Goal: Task Accomplishment & Management: Use online tool/utility

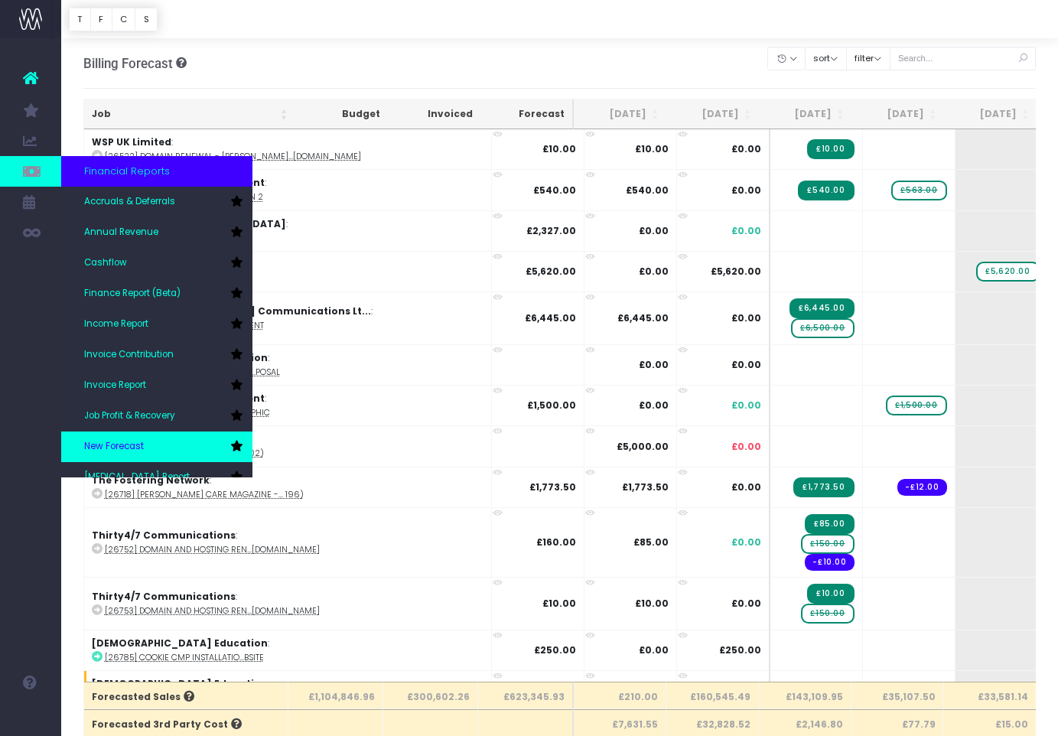
click at [139, 439] on link "New Forecast" at bounding box center [156, 446] width 191 height 31
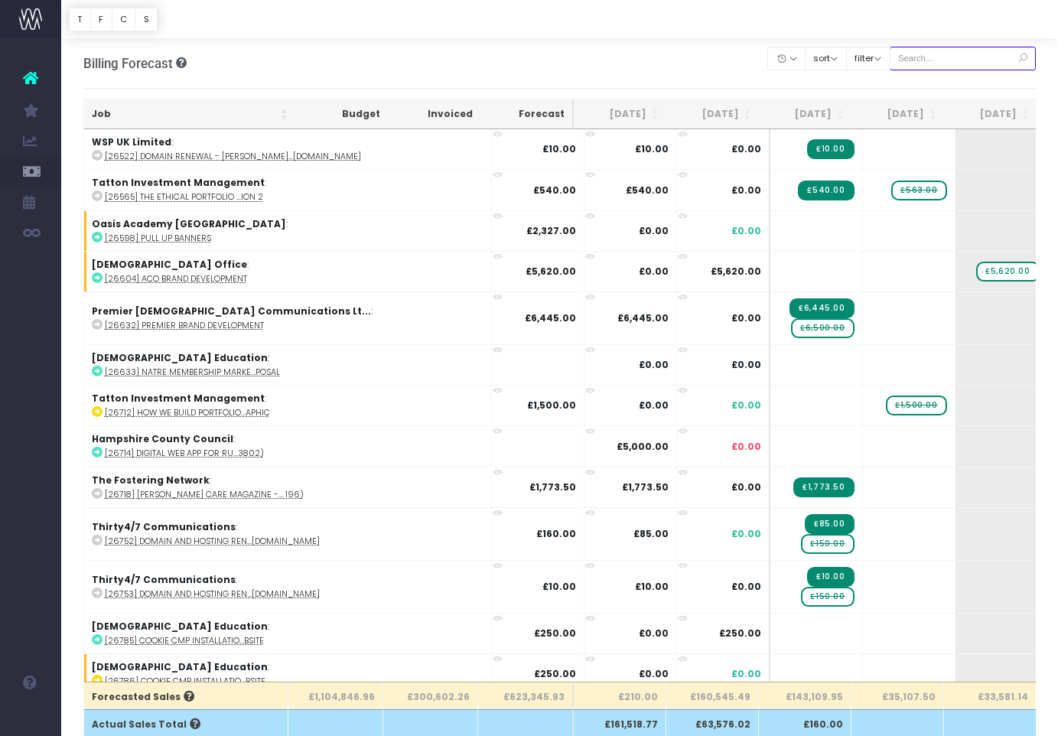
click at [939, 59] on input "text" at bounding box center [963, 59] width 147 height 24
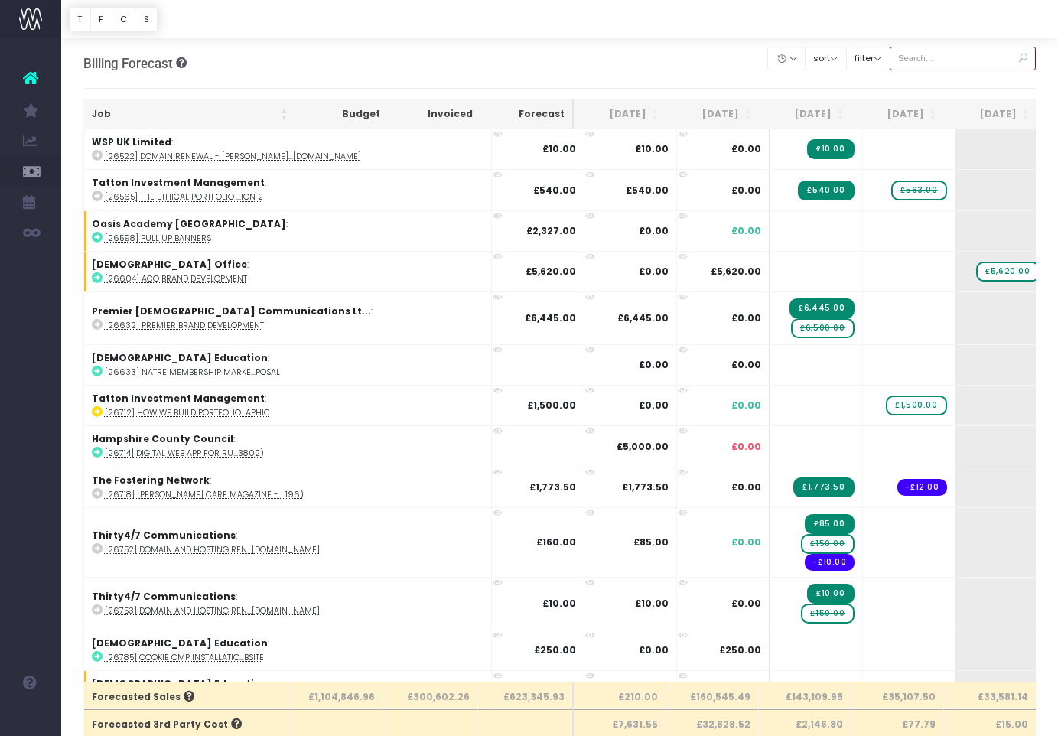
click at [919, 60] on input "text" at bounding box center [963, 59] width 147 height 24
paste input "28935"
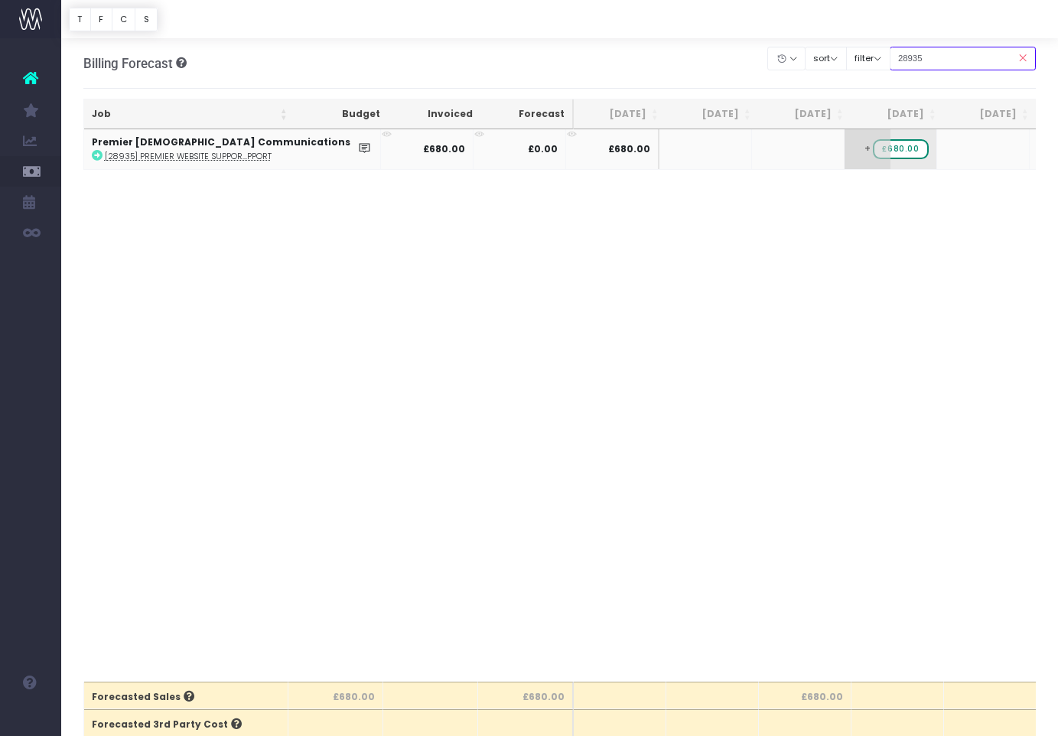
type input "28935"
click at [844, 160] on span "+" at bounding box center [867, 149] width 46 height 40
type input "680"
click at [785, 279] on body "Oh my... this is bad. wayahead wasn't able to load this page. Please contact su…" at bounding box center [529, 368] width 1058 height 736
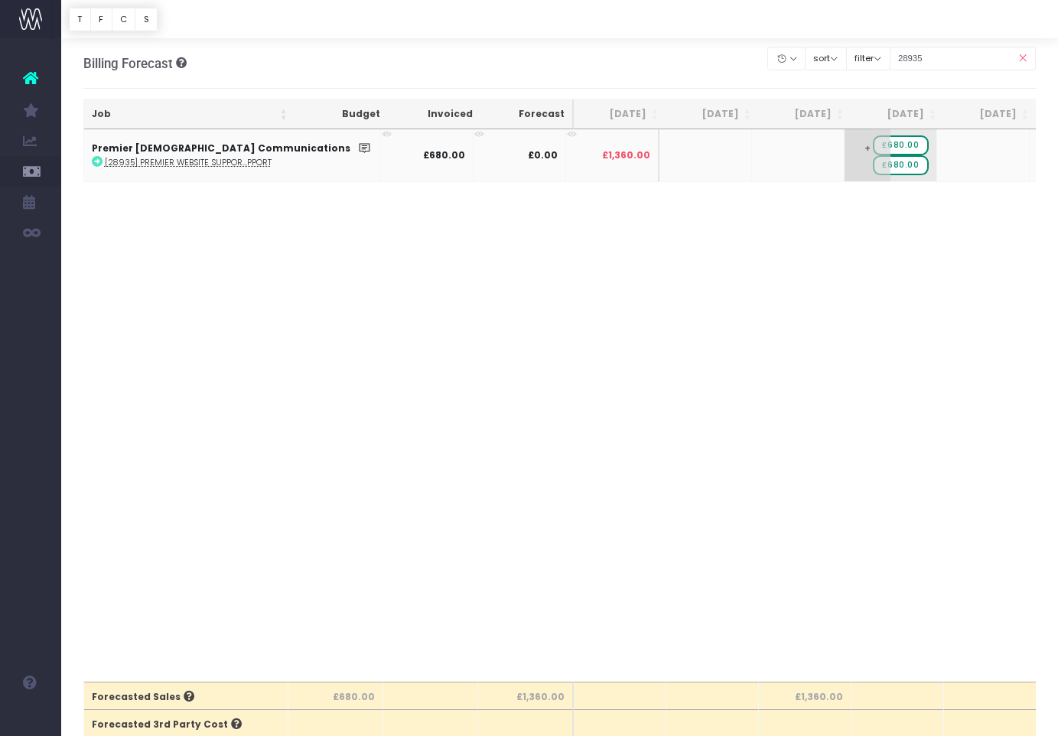
click at [844, 166] on span "+" at bounding box center [867, 155] width 46 height 52
click at [873, 168] on span "£680.00" at bounding box center [900, 165] width 55 height 20
click at [382, 229] on div "Job Budget Invoiced Forecast Aug 25 Sep 25 Oct 25 Nov 25 Dec 25 Jan 26 Feb 26 M…" at bounding box center [559, 405] width 953 height 552
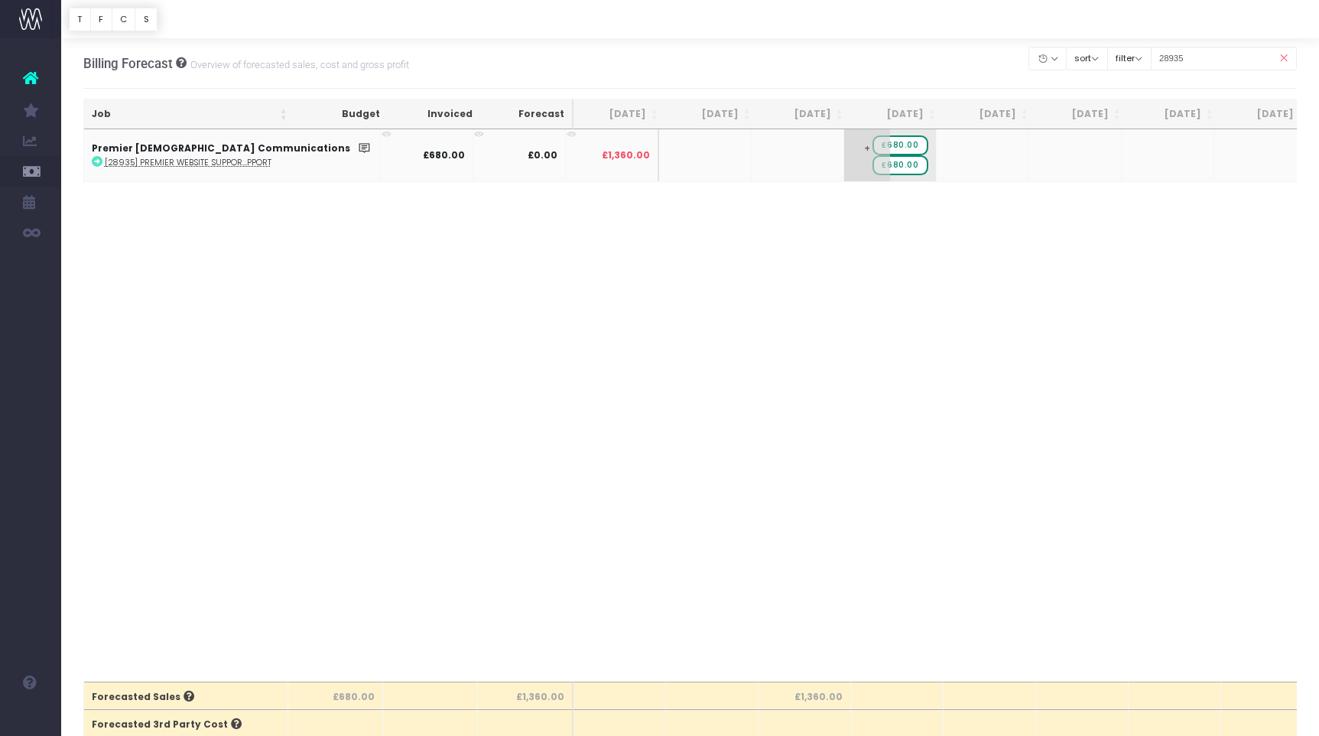
click at [844, 147] on span "+" at bounding box center [867, 155] width 46 height 52
click at [844, 148] on span "+" at bounding box center [867, 155] width 46 height 52
click at [873, 164] on span "£680.00" at bounding box center [900, 165] width 55 height 20
click at [873, 168] on span "£680.00" at bounding box center [900, 165] width 55 height 20
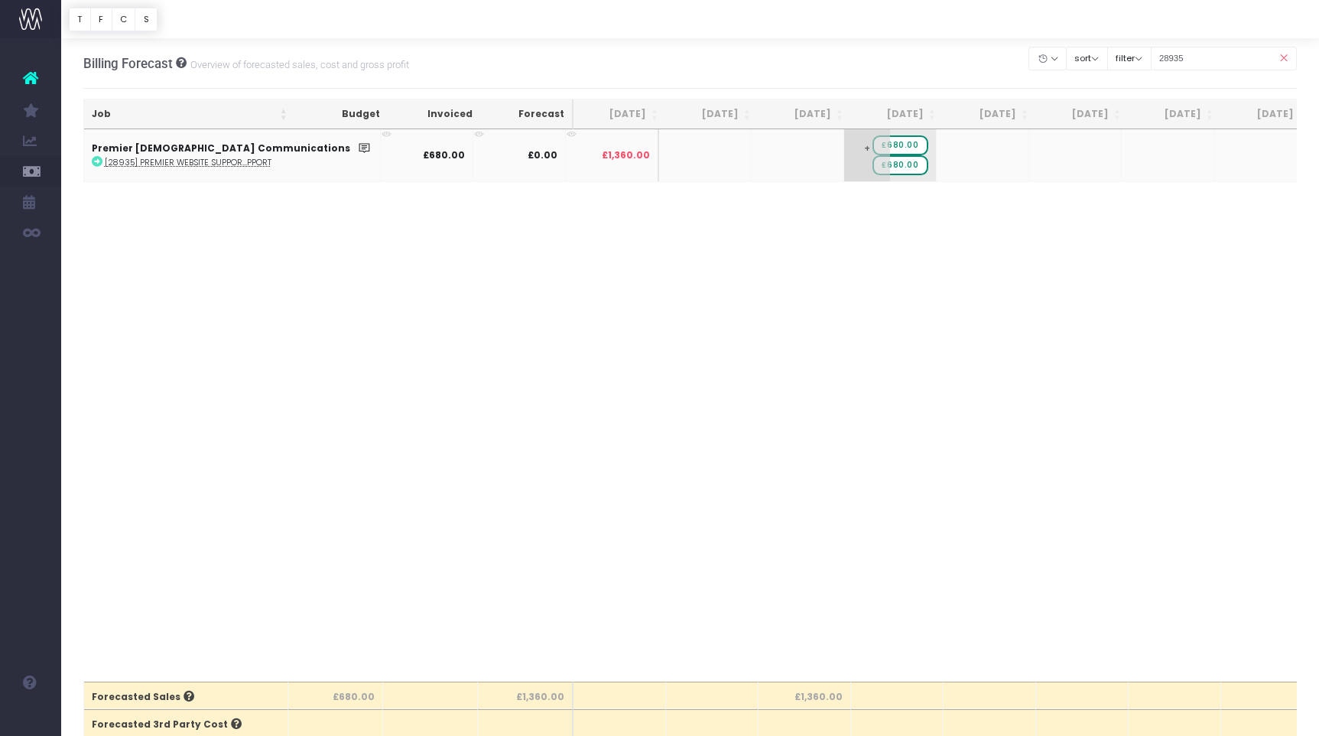
click at [873, 168] on span "£680.00" at bounding box center [900, 165] width 55 height 20
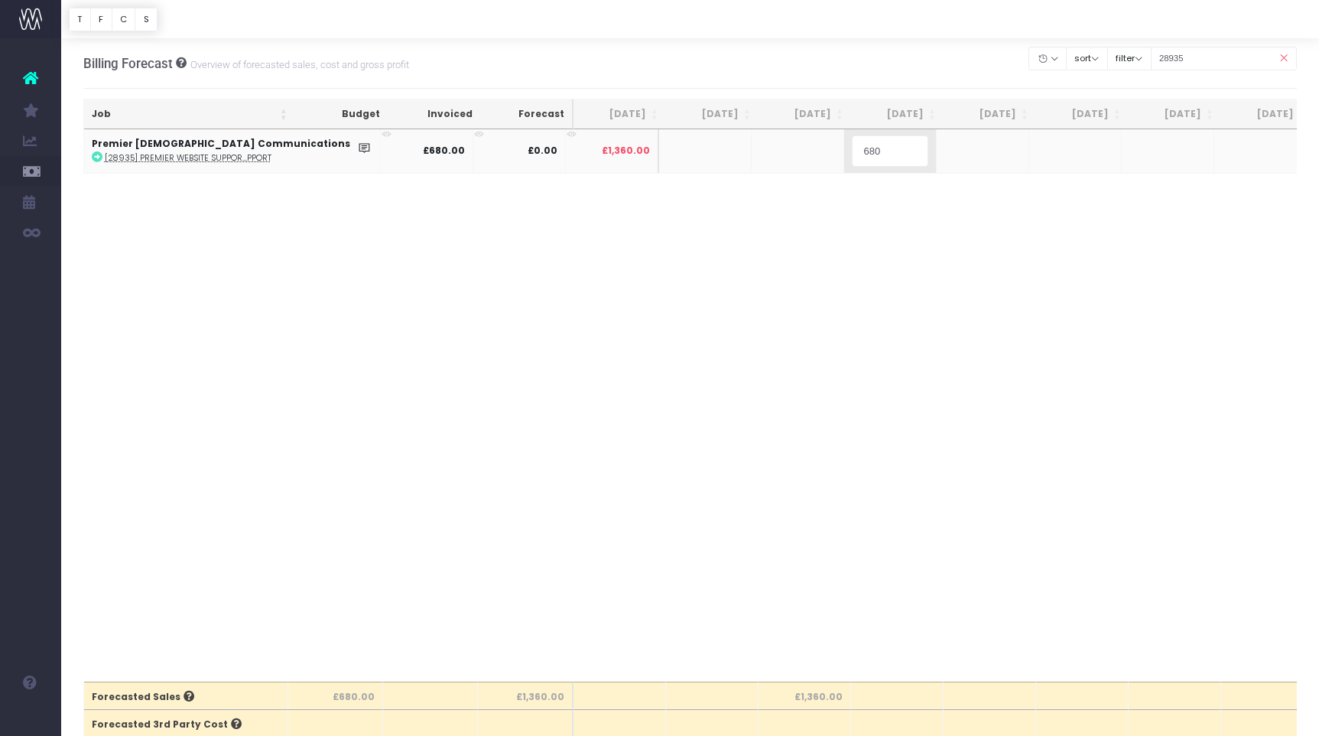
click at [807, 197] on div "Job Budget Invoiced Forecast Aug 25 Sep 25 Oct 25 Nov 25 Dec 25 Jan 26 Feb 26 M…" at bounding box center [690, 405] width 1215 height 552
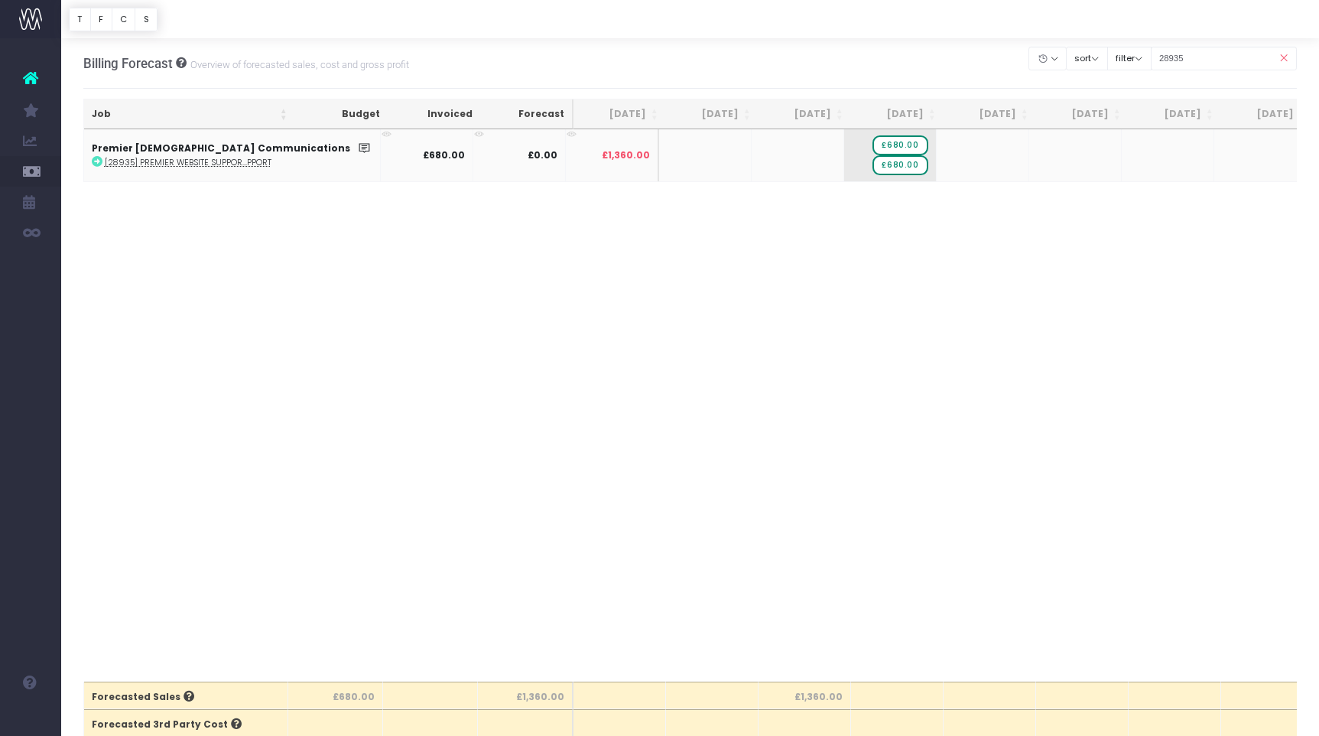
click at [566, 162] on td "£1,360.00" at bounding box center [612, 155] width 93 height 52
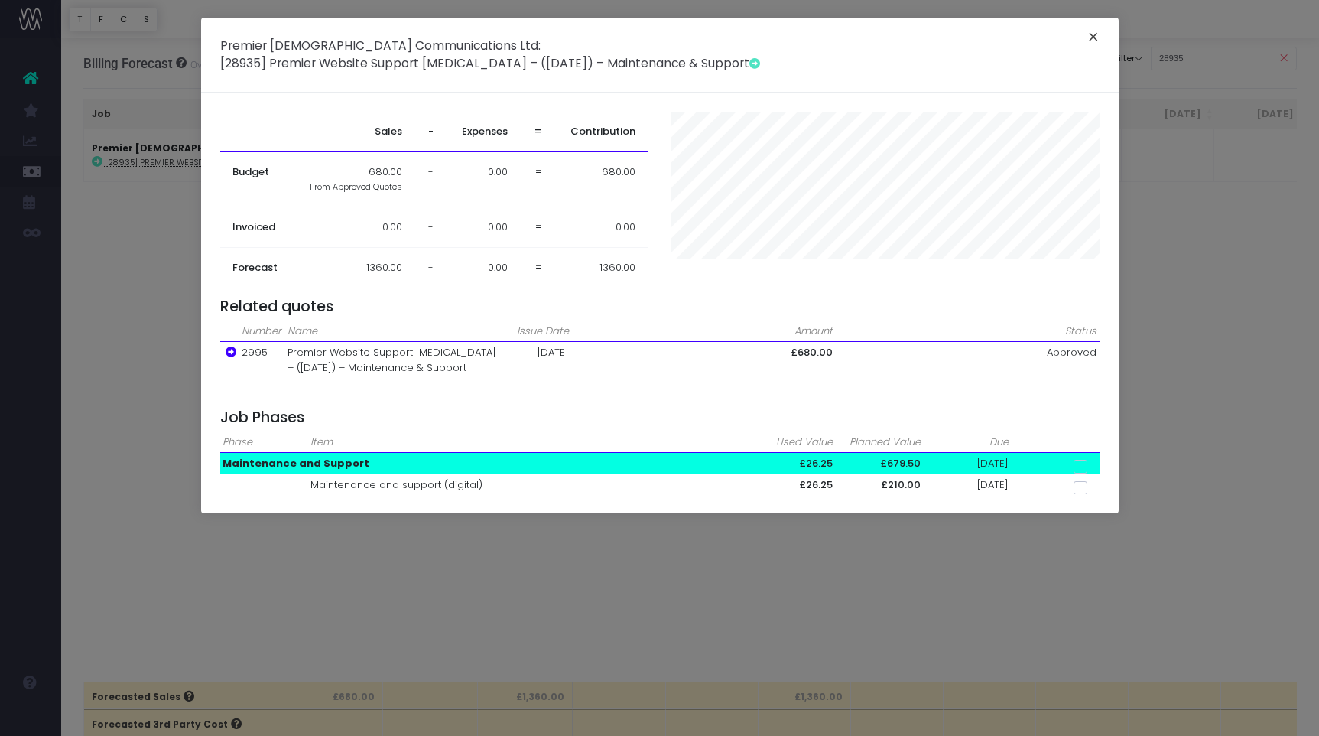
click at [1057, 34] on button "×" at bounding box center [1094, 39] width 32 height 24
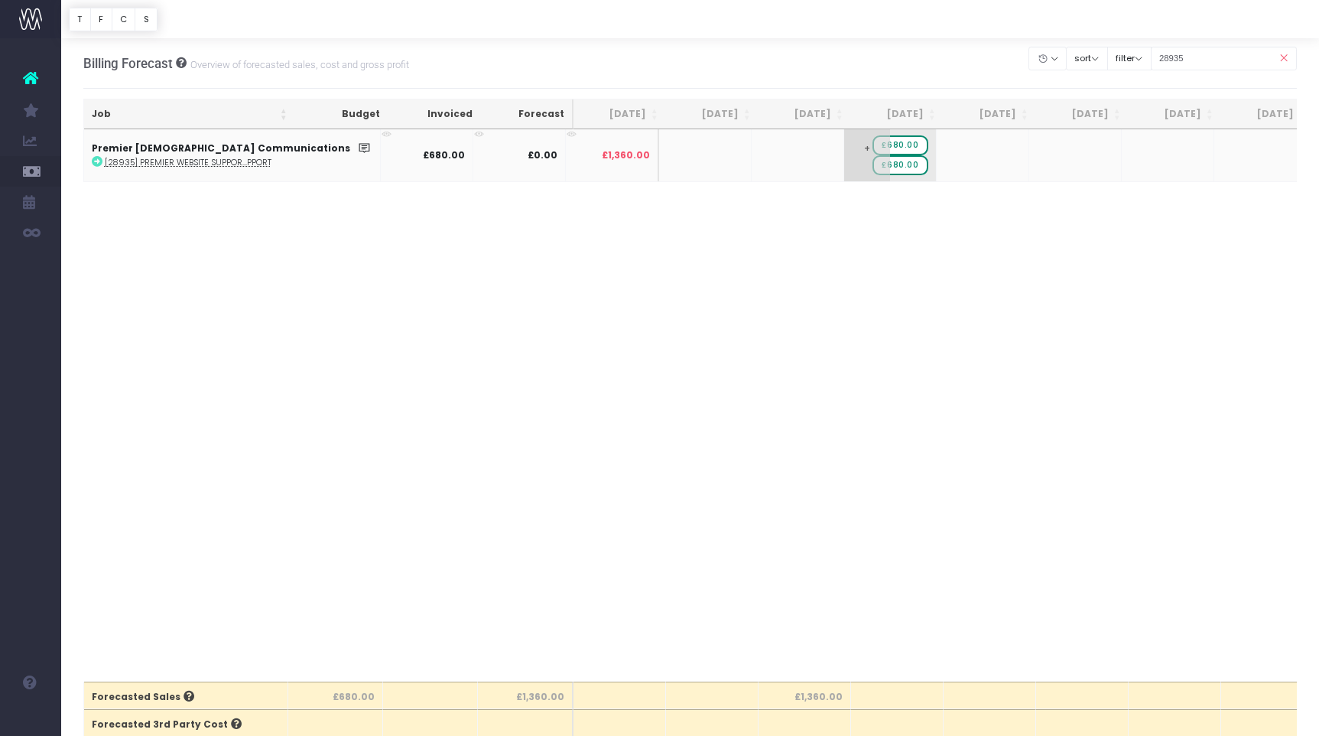
click at [873, 148] on span "£680.00" at bounding box center [900, 145] width 55 height 20
click at [873, 168] on span "£680.00" at bounding box center [900, 165] width 55 height 20
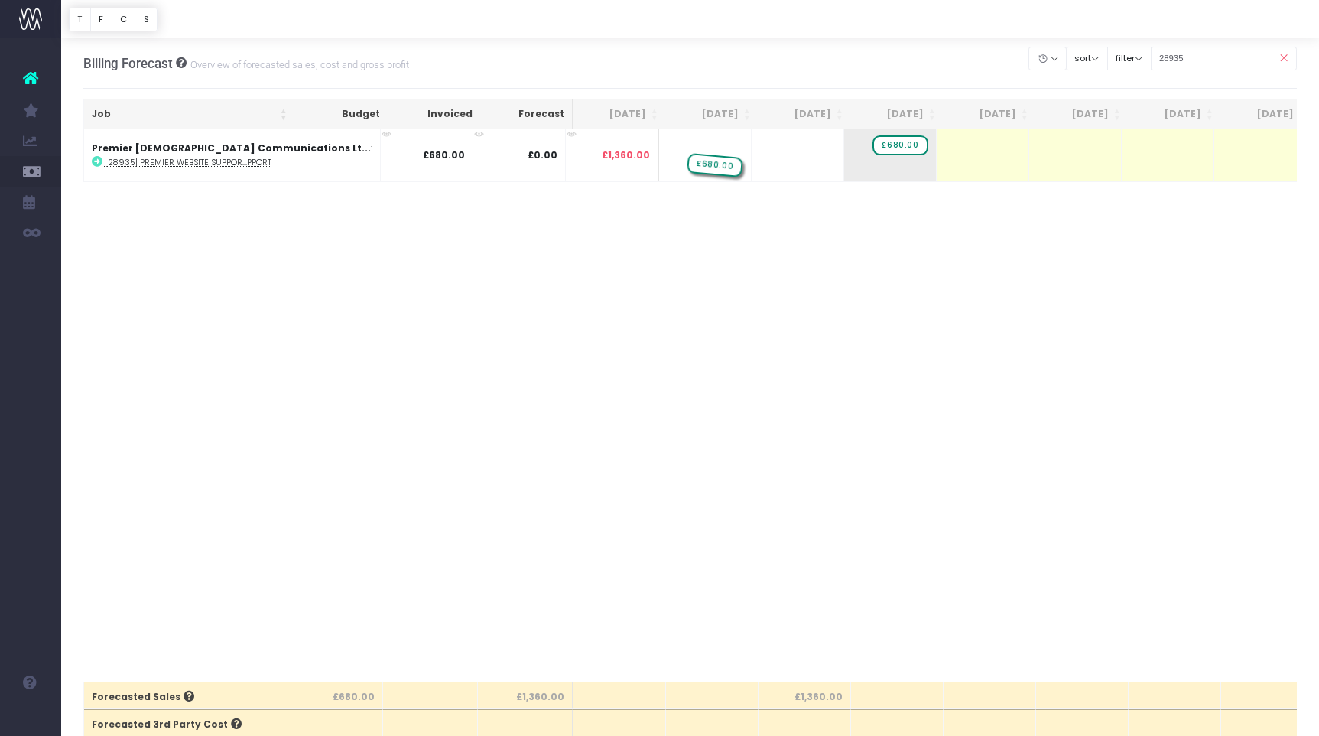
drag, startPoint x: 818, startPoint y: 167, endPoint x: 619, endPoint y: 399, distance: 305.4
click at [620, 398] on div "Job Budget Invoiced Forecast Aug 25 Sep 25 Oct 25 Nov 25 Dec 25 Jan 26 Feb 26 M…" at bounding box center [690, 405] width 1215 height 552
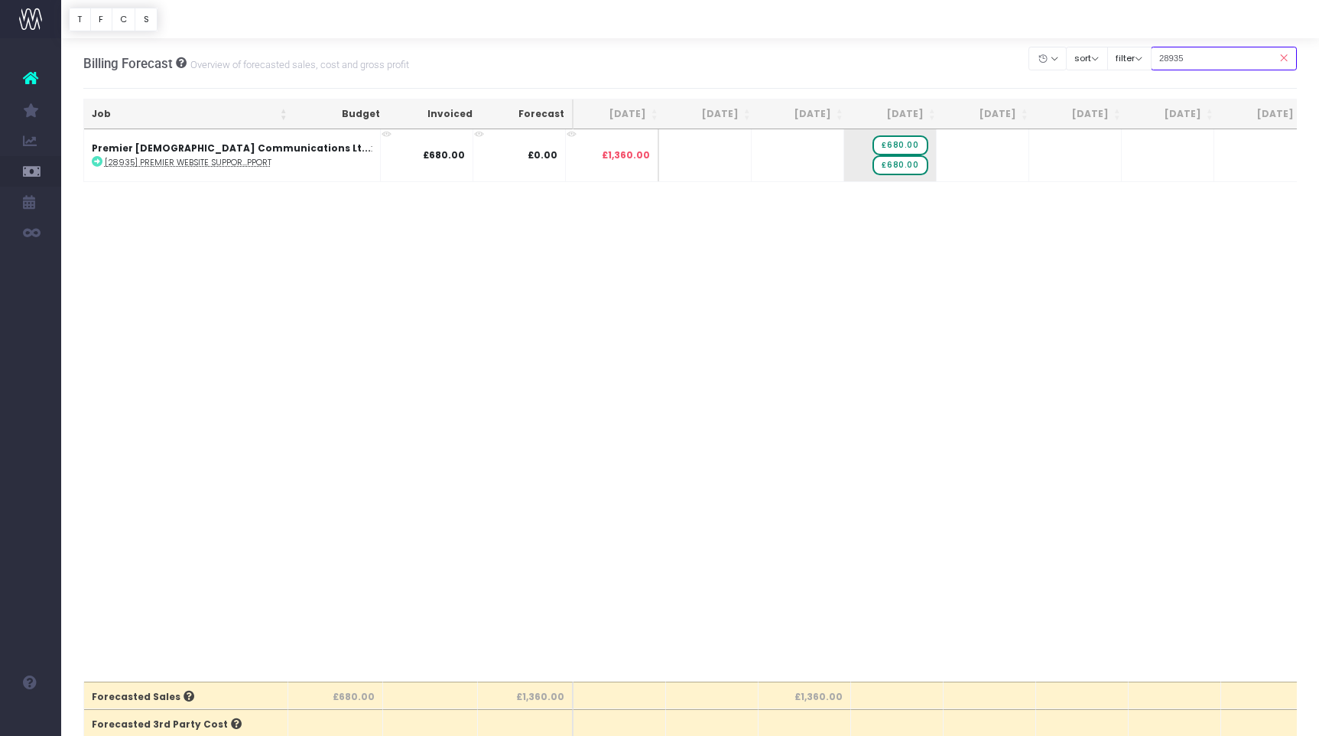
drag, startPoint x: 1216, startPoint y: 60, endPoint x: 1169, endPoint y: 59, distance: 47.4
click at [1057, 59] on input "28935" at bounding box center [1224, 59] width 147 height 24
paste input "9073"
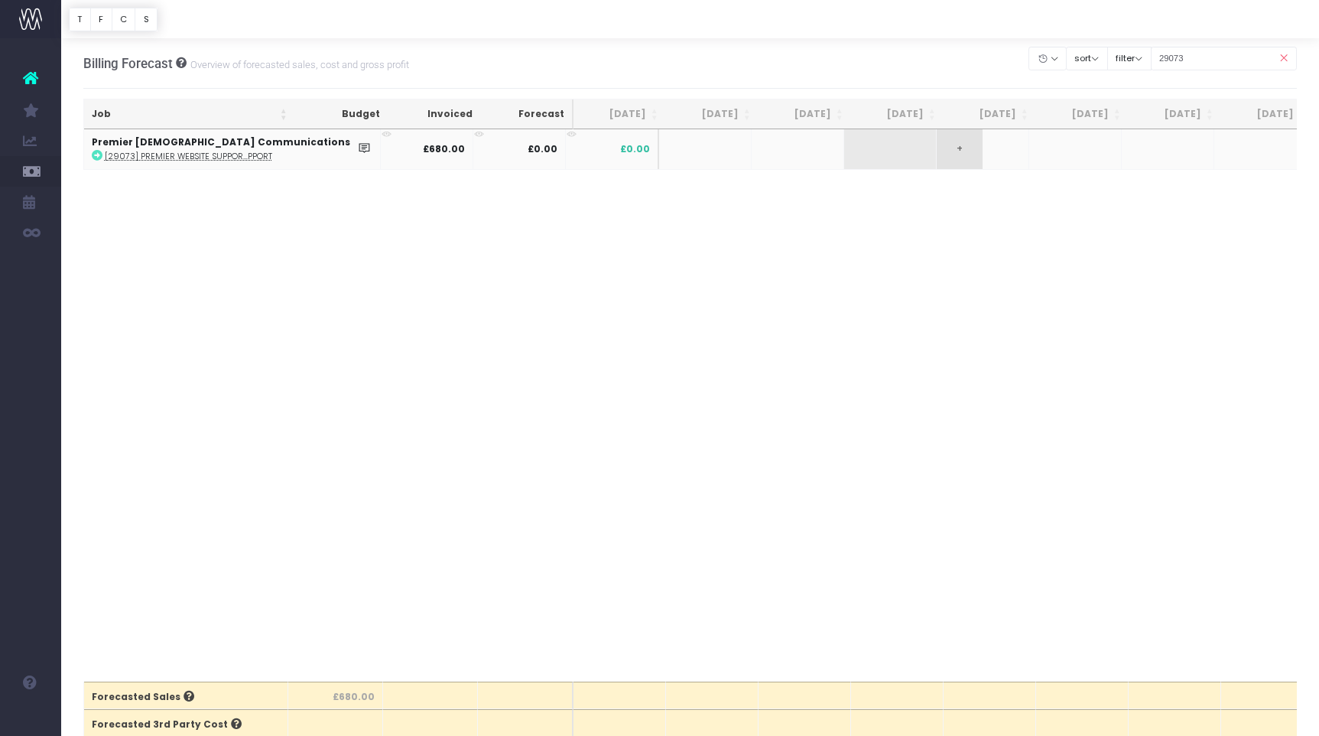
click at [937, 146] on span "+" at bounding box center [960, 149] width 46 height 40
click at [917, 242] on body "Oh my... this is bad. wayahead wasn't able to load this page. Please contact su…" at bounding box center [659, 368] width 1319 height 736
drag, startPoint x: 1221, startPoint y: 57, endPoint x: 1163, endPoint y: 58, distance: 58.2
click at [1057, 58] on div "Clear Filters Hide Aug 2025 Sep 2025 Oct 2025 Nov 2025 Dec 2025 Jan 2026 Feb 20…" at bounding box center [1164, 58] width 268 height 31
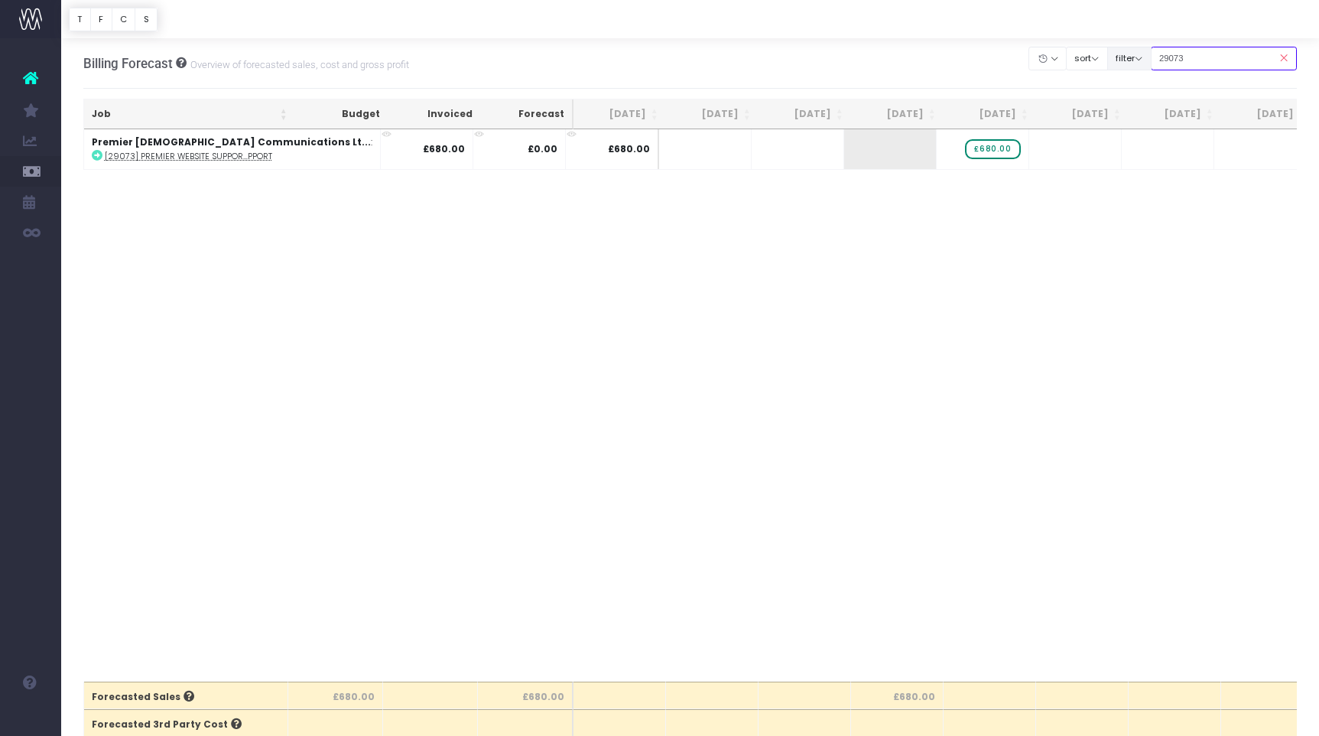
paste input "4"
type input "29074"
click at [1030, 147] on span "+" at bounding box center [1053, 149] width 46 height 40
click at [908, 219] on body "Oh my... this is bad. wayahead wasn't able to load this page. Please contact su…" at bounding box center [659, 368] width 1319 height 736
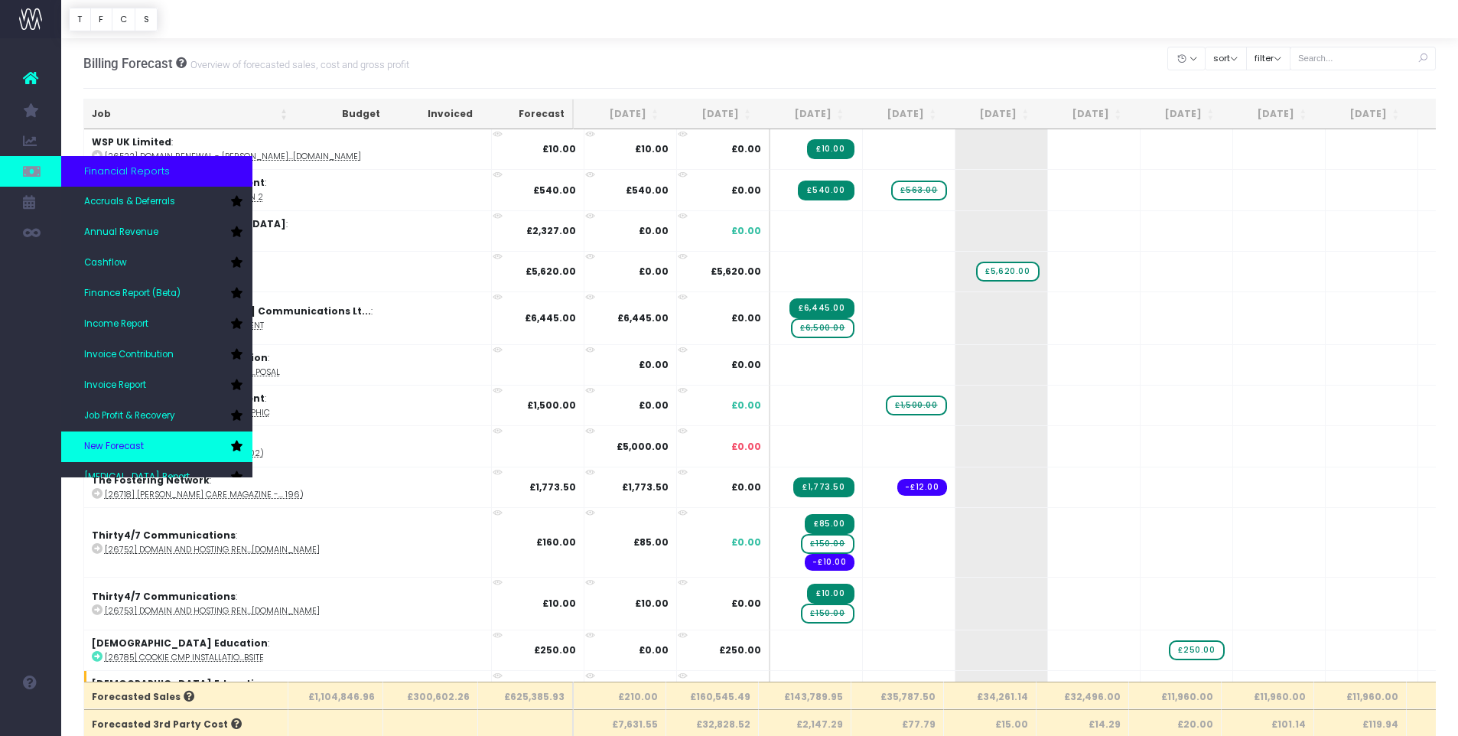
click at [158, 438] on link "New Forecast" at bounding box center [156, 446] width 191 height 31
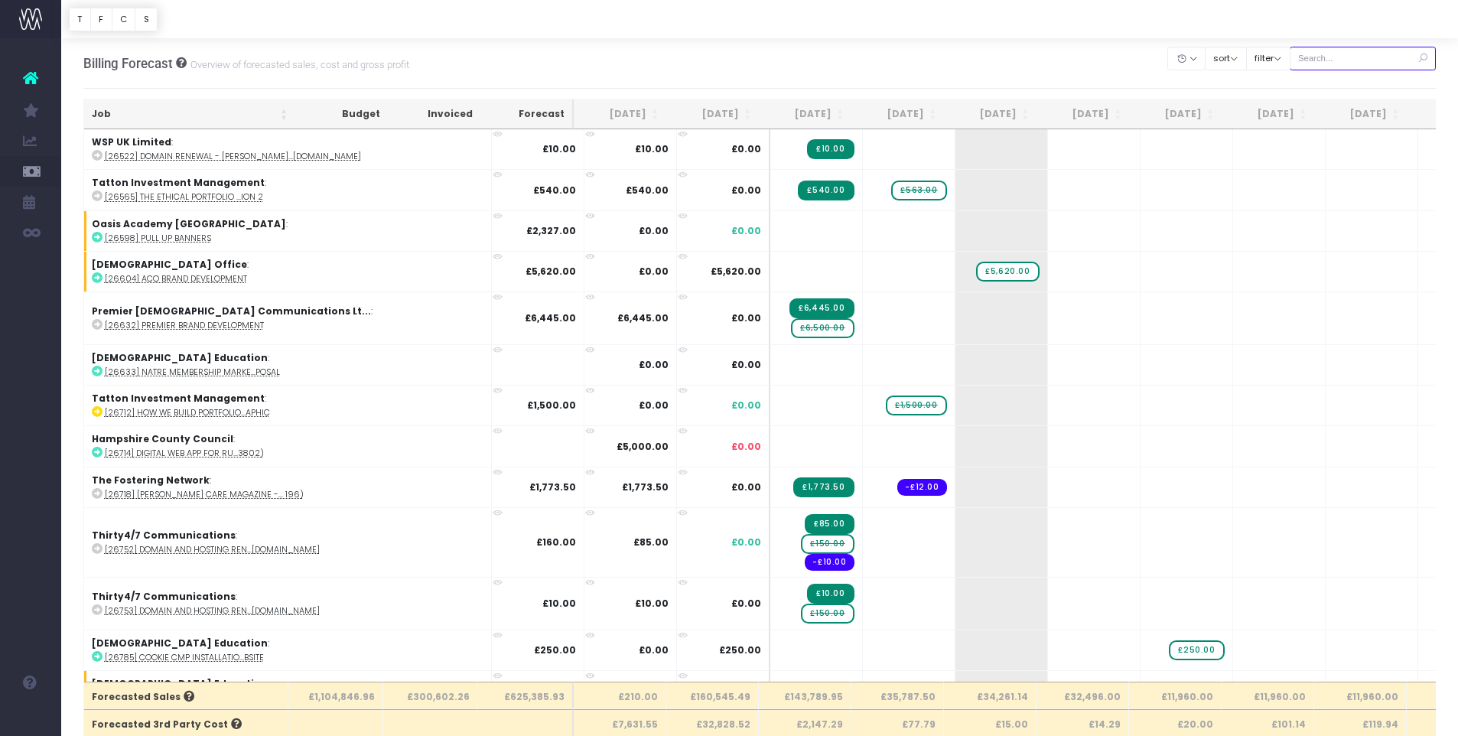
click at [1329, 60] on input "text" at bounding box center [1363, 59] width 147 height 24
paste input "28940"
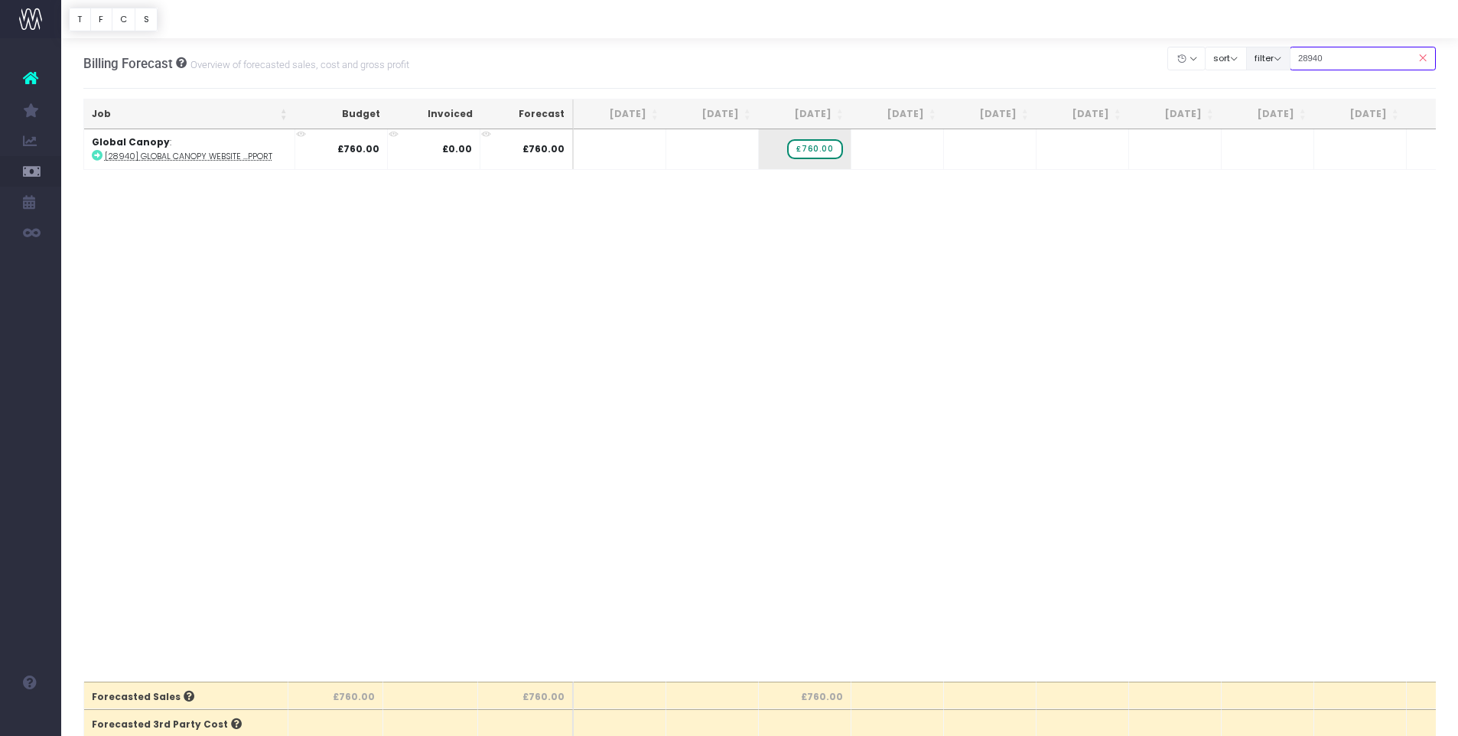
drag, startPoint x: 1346, startPoint y: 60, endPoint x: 1306, endPoint y: 60, distance: 40.5
click at [1306, 60] on div "Clear Filters Hide Aug 2025 Sep 2025 Oct 2025 Nov 2025 Dec 2025 Jan 2026 Feb 20…" at bounding box center [1302, 58] width 268 height 31
paste input "9056"
click at [882, 147] on span "+" at bounding box center [874, 149] width 46 height 40
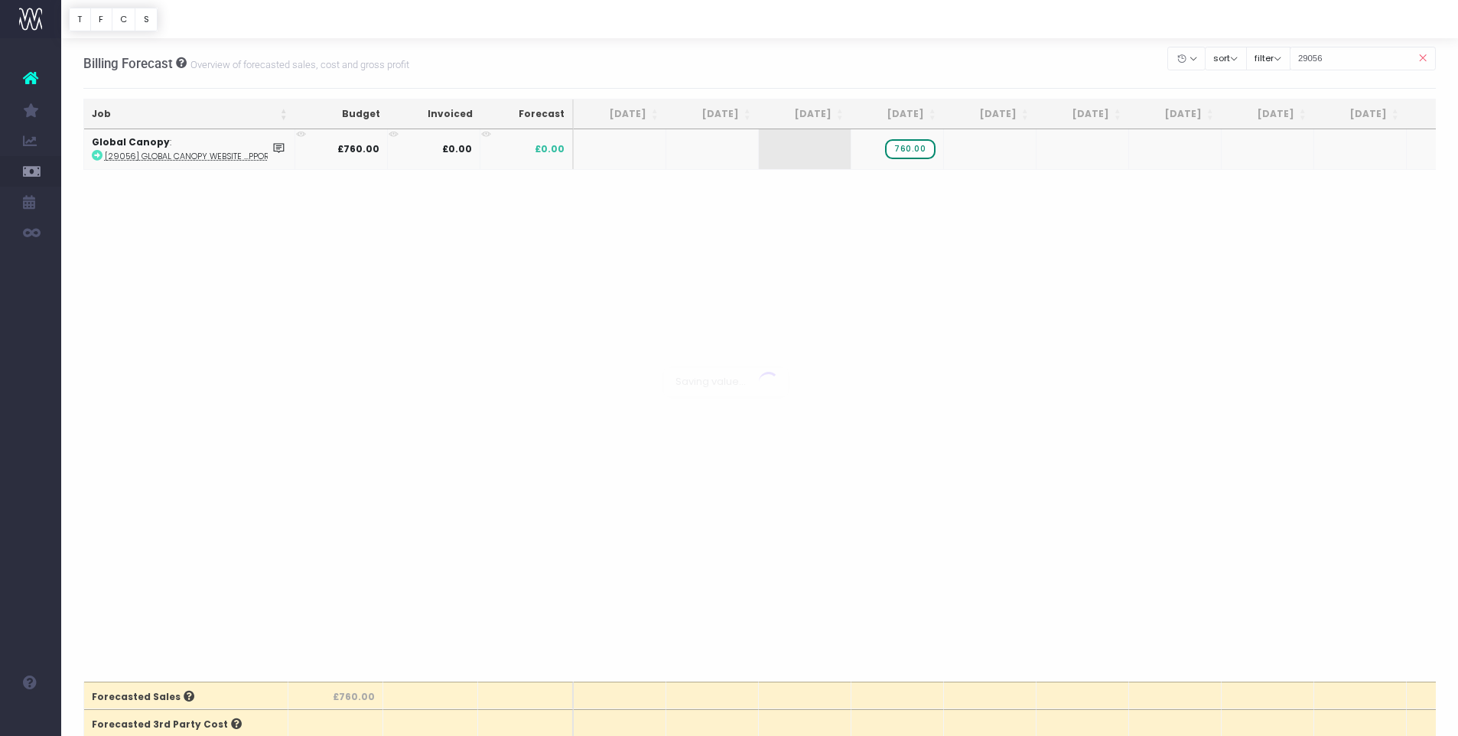
click at [898, 211] on body "Oh my... this is bad. wayahead wasn't able to load this page. Please contact su…" at bounding box center [729, 368] width 1458 height 736
drag, startPoint x: 1387, startPoint y: 50, endPoint x: 1383, endPoint y: 57, distance: 7.9
click at [1385, 52] on input "29056" at bounding box center [1363, 59] width 147 height 24
click at [1294, 60] on div "Clear Filters Hide Aug 2025 Sep 2025 Oct 2025 Nov 2025 Dec 2025 Jan 2026 Feb 20…" at bounding box center [1302, 58] width 268 height 31
paste input "7"
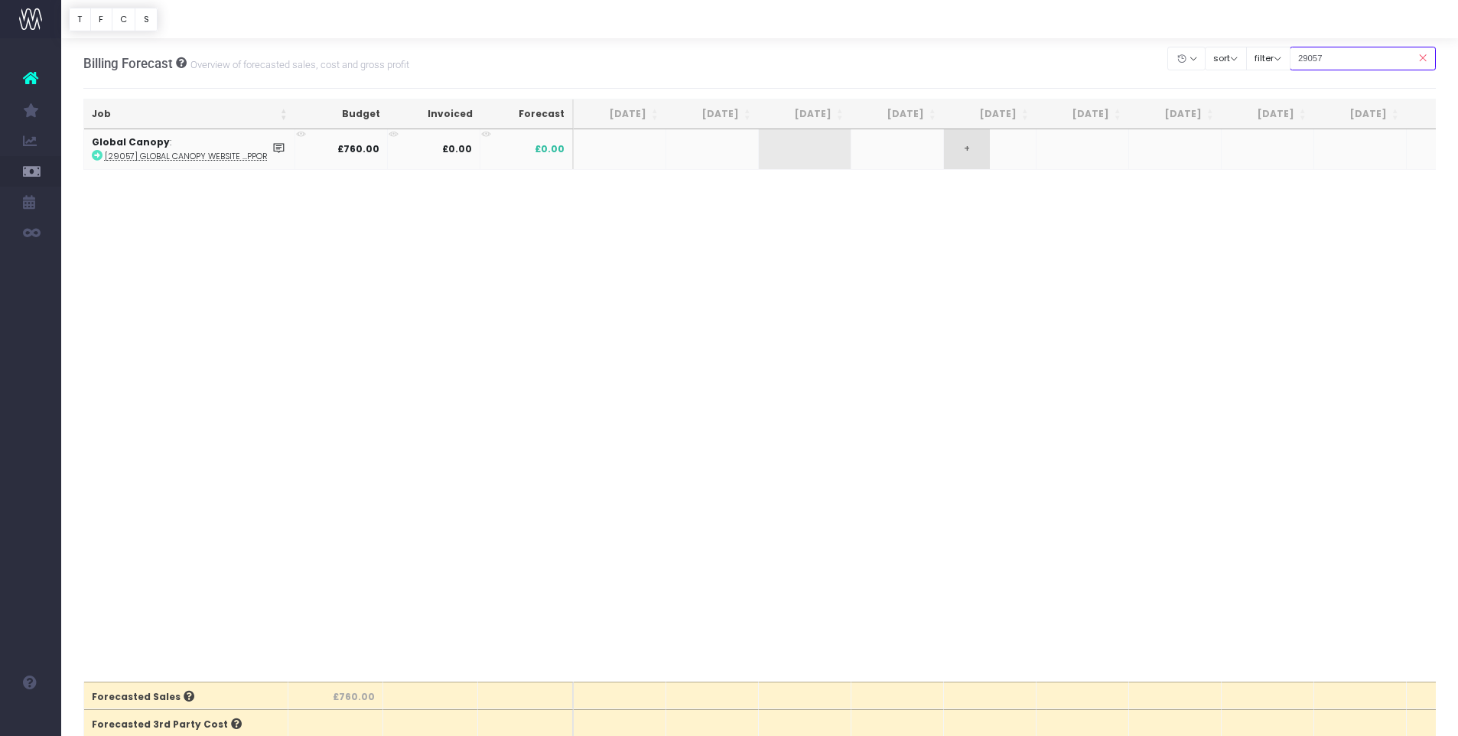
type input "29057"
click at [980, 145] on span "+" at bounding box center [967, 149] width 46 height 40
drag, startPoint x: 980, startPoint y: 145, endPoint x: 980, endPoint y: 179, distance: 33.7
click at [0, 0] on span "+" at bounding box center [0, 0] width 0 height 0
click at [544, 278] on body "Oh my... this is bad. wayahead wasn't able to load this page. Please contact su…" at bounding box center [729, 368] width 1458 height 736
